Goal: Information Seeking & Learning: Learn about a topic

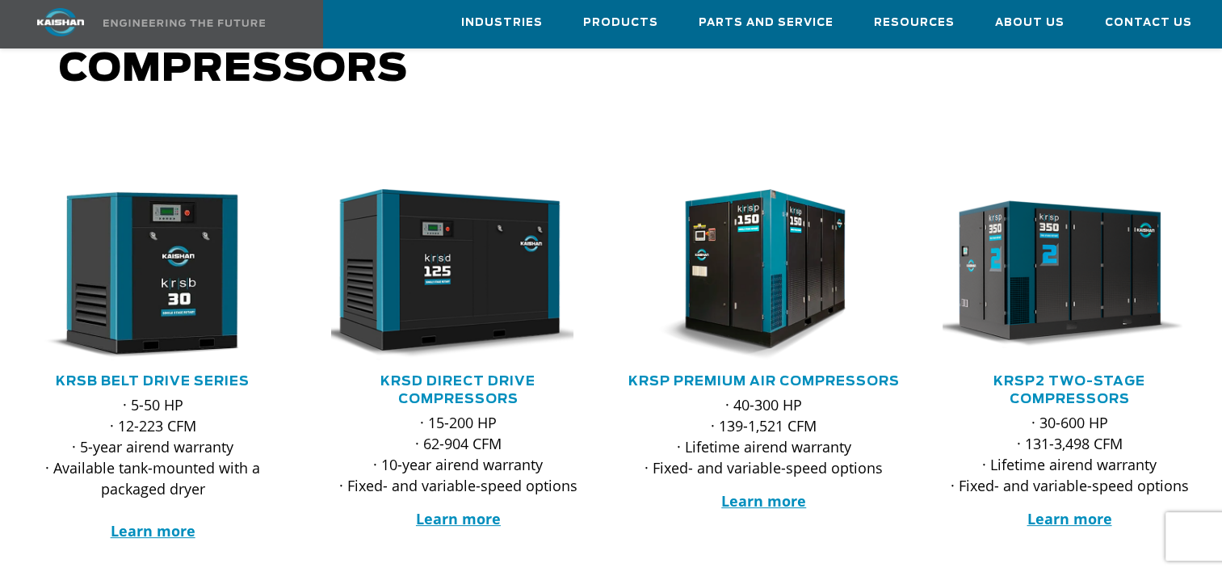
scroll to position [162, 0]
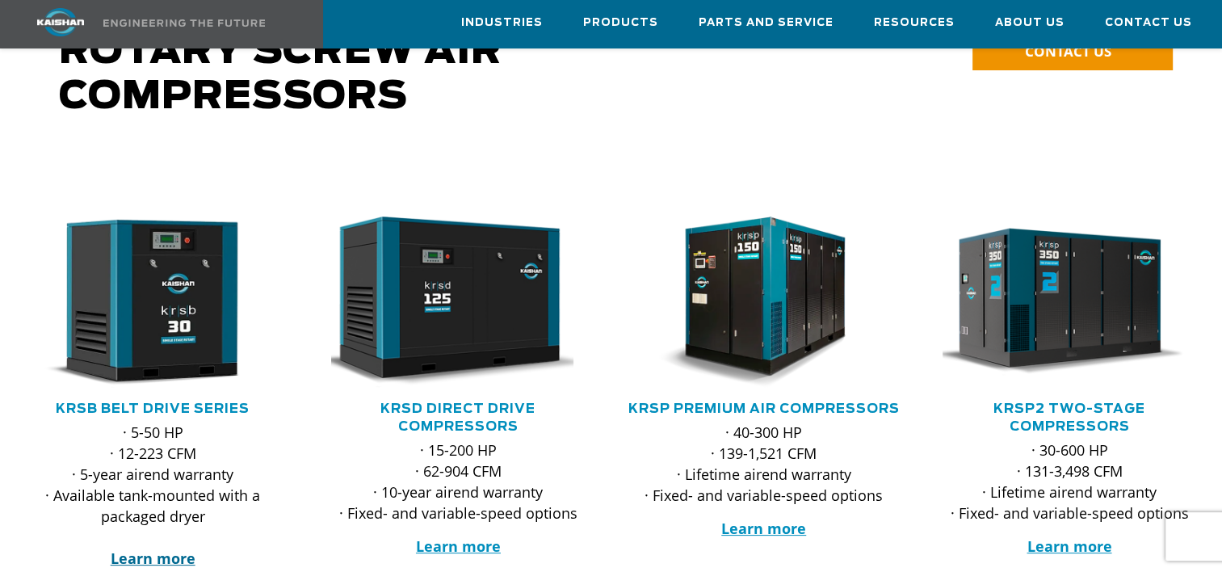
click at [143, 548] on strong "Learn more" at bounding box center [153, 557] width 85 height 19
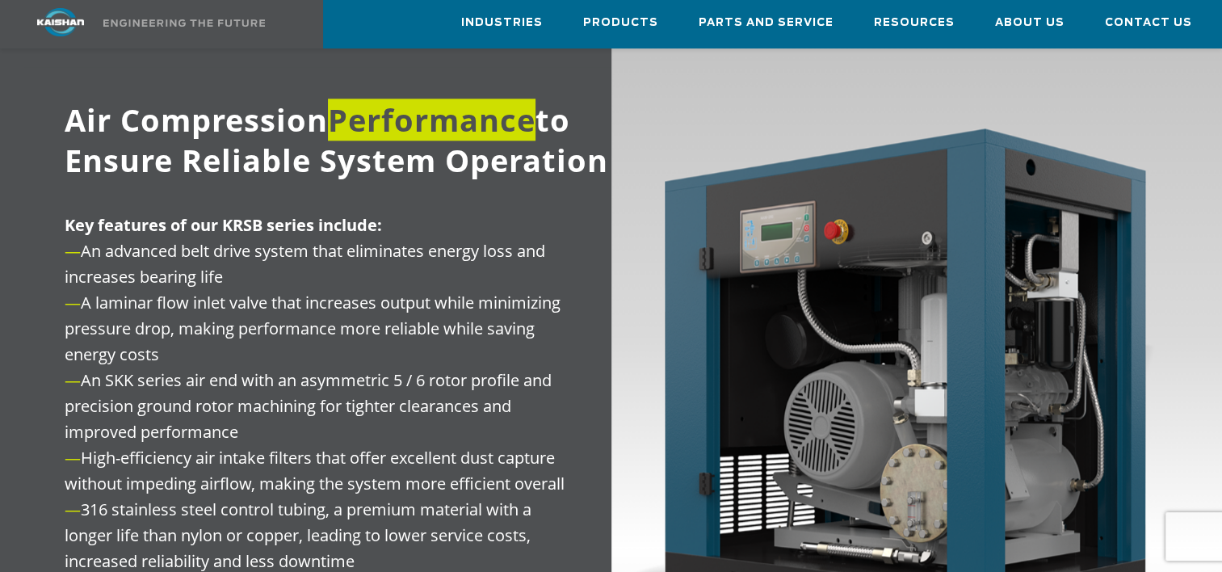
scroll to position [1696, 0]
